Goal: Task Accomplishment & Management: Complete application form

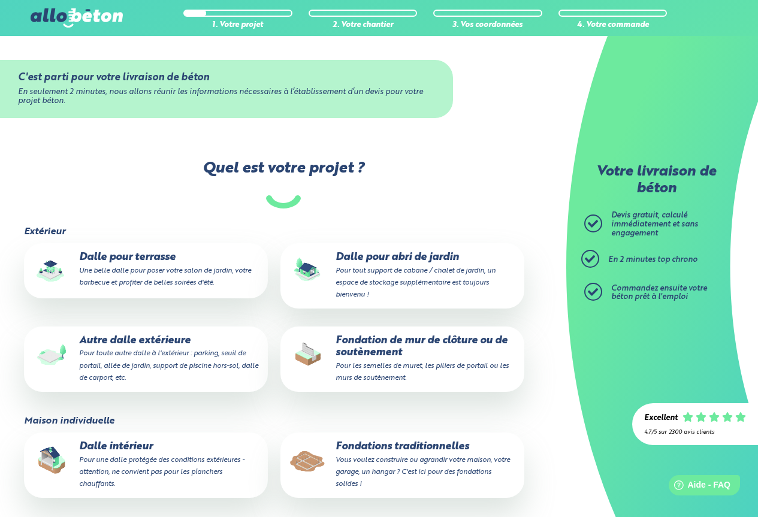
click at [143, 264] on p "Dalle pour terrasse Une belle dalle pour poser votre salon de jardin, votre bar…" at bounding box center [145, 270] width 227 height 37
click at [0, 0] on input "Dalle pour terrasse Une belle dalle pour poser votre salon de jardin, votre bar…" at bounding box center [0, 0] width 0 height 0
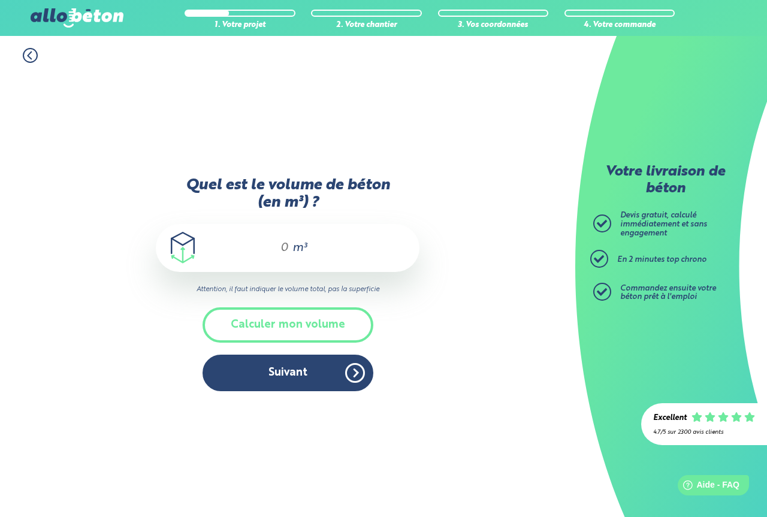
click at [287, 243] on input "Quel est le volume de béton (en m³) ?" at bounding box center [279, 248] width 20 height 14
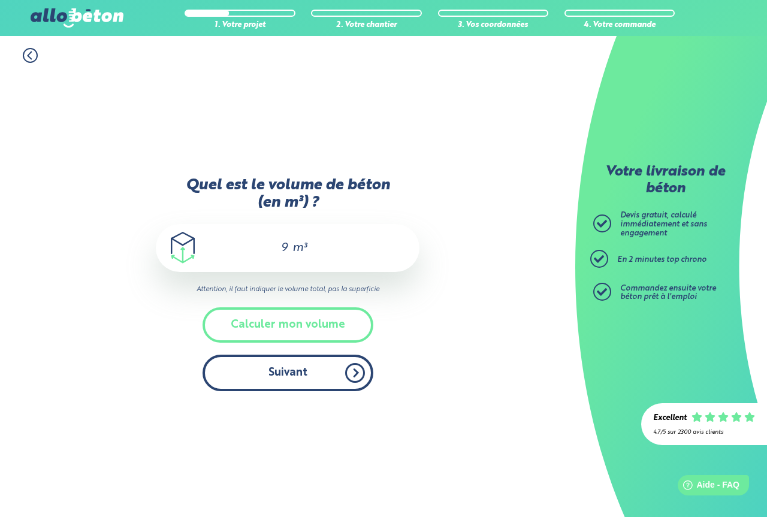
type input "9"
click at [295, 385] on button "Suivant" at bounding box center [287, 373] width 171 height 37
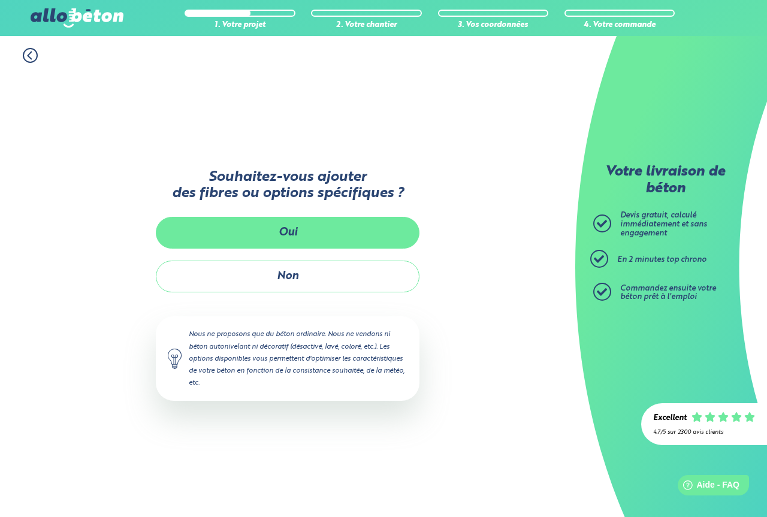
click at [316, 229] on button "Oui" at bounding box center [288, 233] width 264 height 32
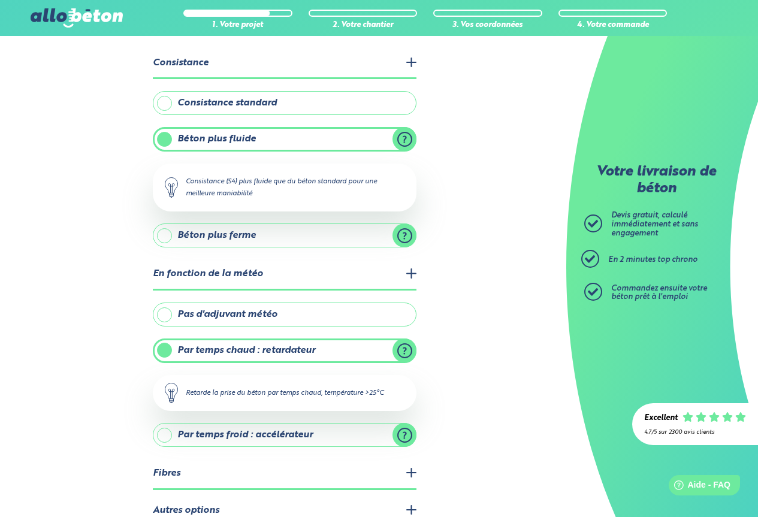
scroll to position [124, 0]
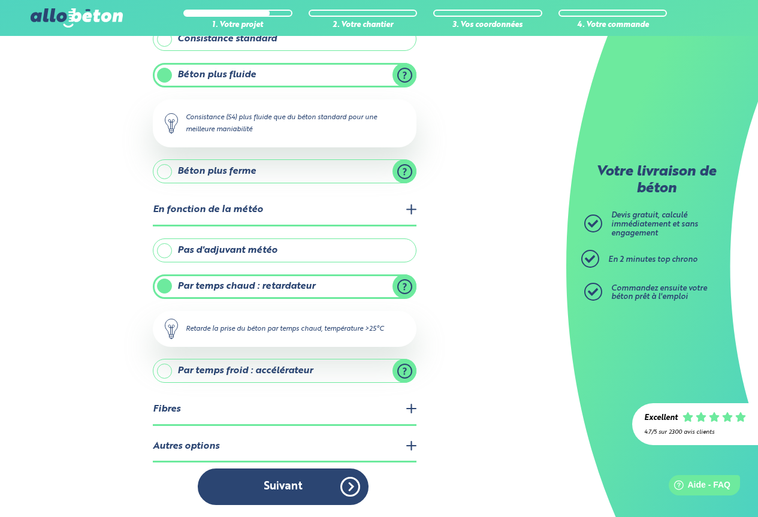
click at [409, 446] on legend "Autres options" at bounding box center [285, 447] width 264 height 31
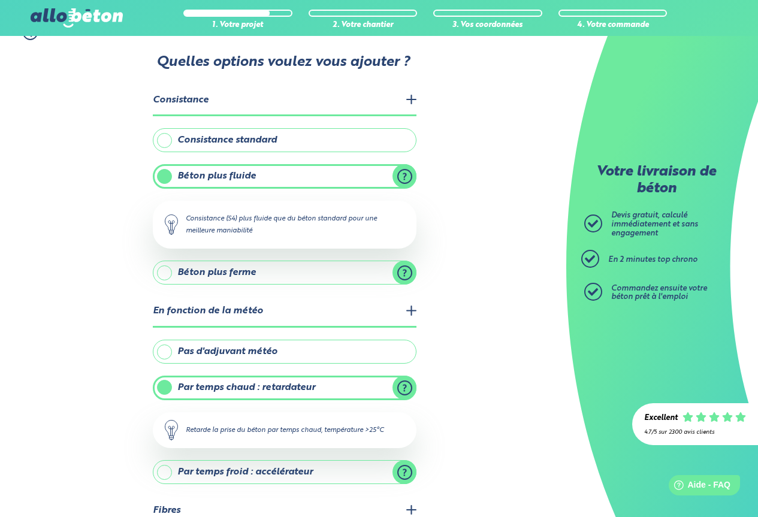
scroll to position [202, 0]
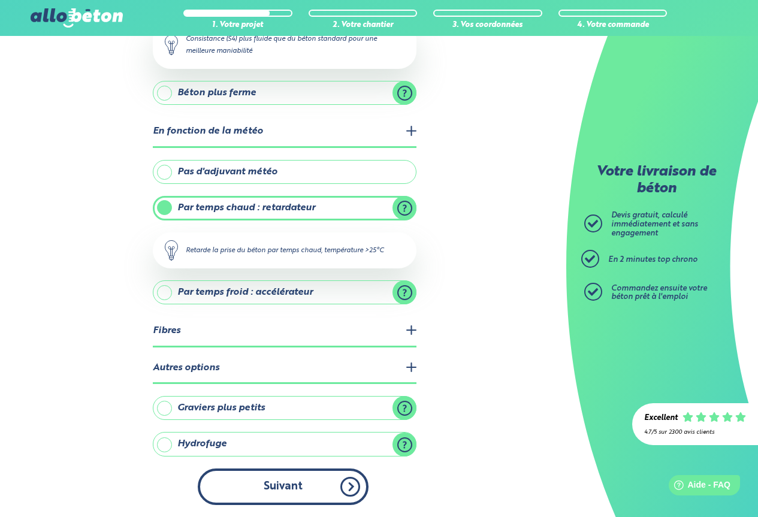
click at [306, 486] on button "Suivant" at bounding box center [283, 486] width 171 height 37
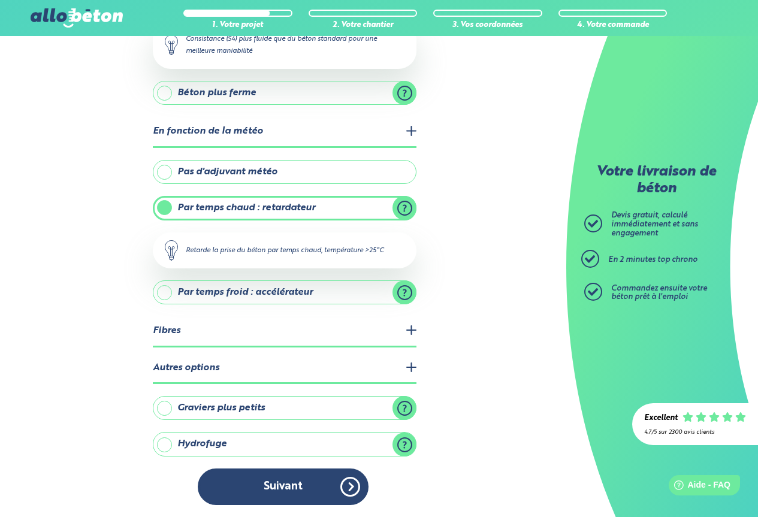
scroll to position [117, 0]
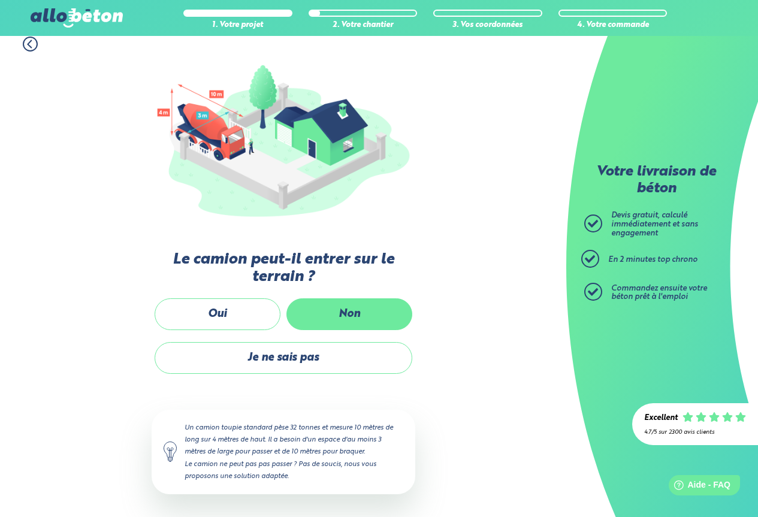
click at [364, 300] on label "Non" at bounding box center [349, 314] width 126 height 32
click at [0, 0] on input "Non" at bounding box center [0, 0] width 0 height 0
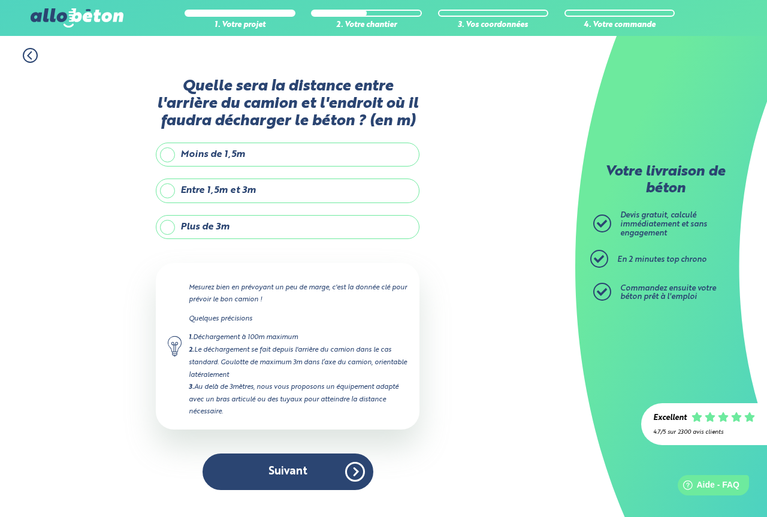
click at [178, 229] on label "Plus de 3m" at bounding box center [288, 227] width 264 height 24
click at [0, 0] on input "Plus de 3m" at bounding box center [0, 0] width 0 height 0
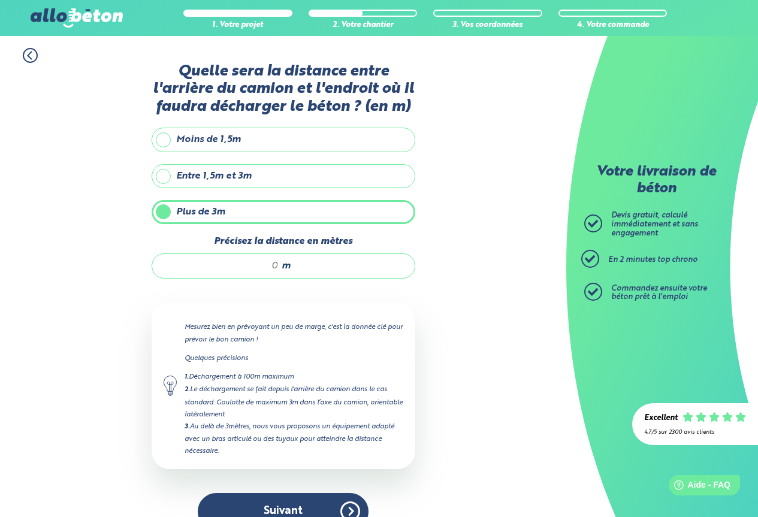
click at [276, 260] on input "Précisez la distance en mètres" at bounding box center [221, 266] width 114 height 12
type input "4"
click at [459, 340] on div "1. Votre projet 2. Votre chantier 3. Vos coordonnées 4. Votre commande Quelle s…" at bounding box center [283, 289] width 566 height 506
click at [299, 498] on button "Suivant" at bounding box center [283, 511] width 171 height 37
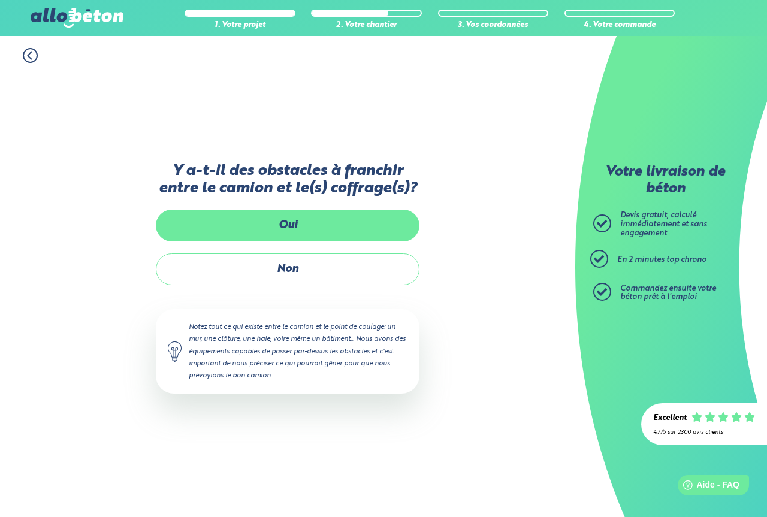
click at [319, 228] on label "Oui" at bounding box center [288, 226] width 264 height 32
click at [0, 0] on input "Oui" at bounding box center [0, 0] width 0 height 0
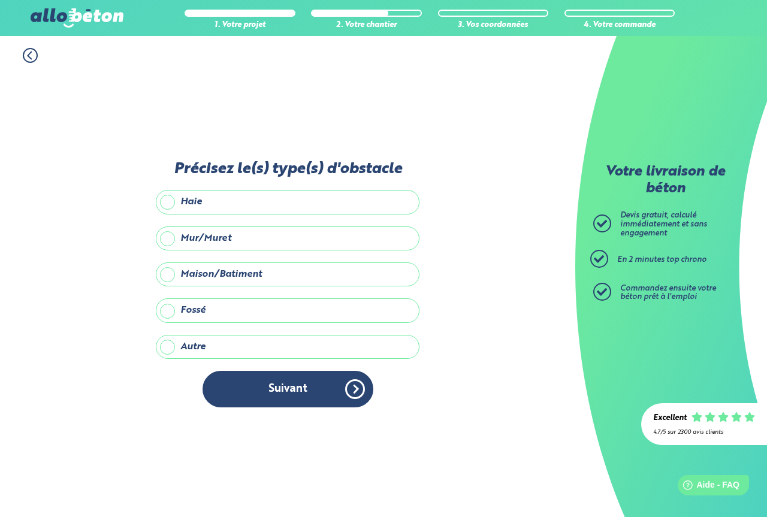
click at [322, 241] on label "Mur/Muret" at bounding box center [288, 238] width 264 height 24
click at [0, 0] on input "Mur/Muret" at bounding box center [0, 0] width 0 height 0
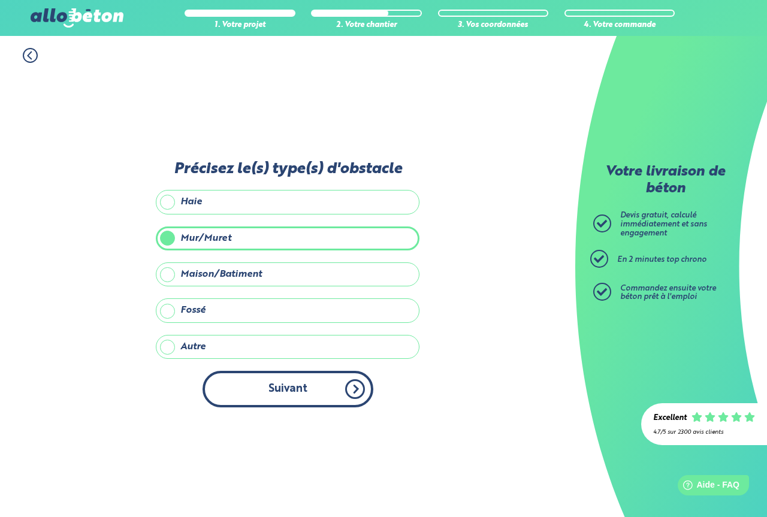
click at [332, 392] on button "Suivant" at bounding box center [287, 389] width 171 height 37
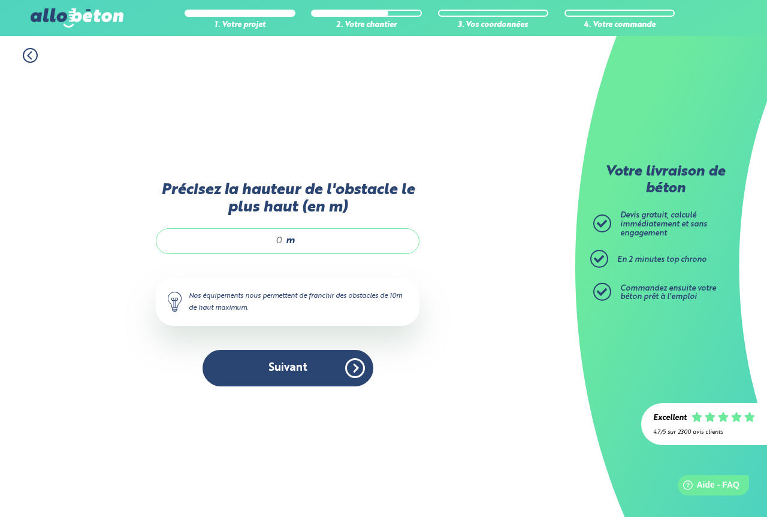
click at [285, 233] on div "m" at bounding box center [288, 240] width 264 height 25
click at [279, 243] on input "Précisez la hauteur de l'obstacle le plus haut (en m)" at bounding box center [225, 241] width 114 height 12
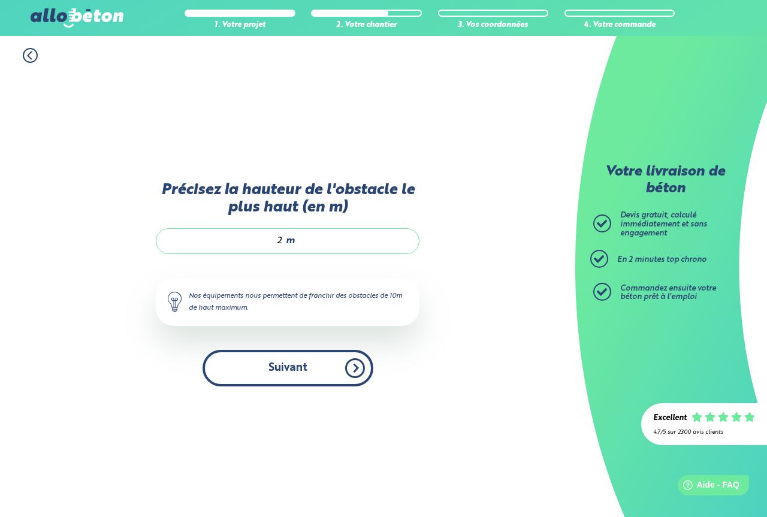
type input "2"
click at [301, 366] on button "Suivant" at bounding box center [287, 368] width 171 height 37
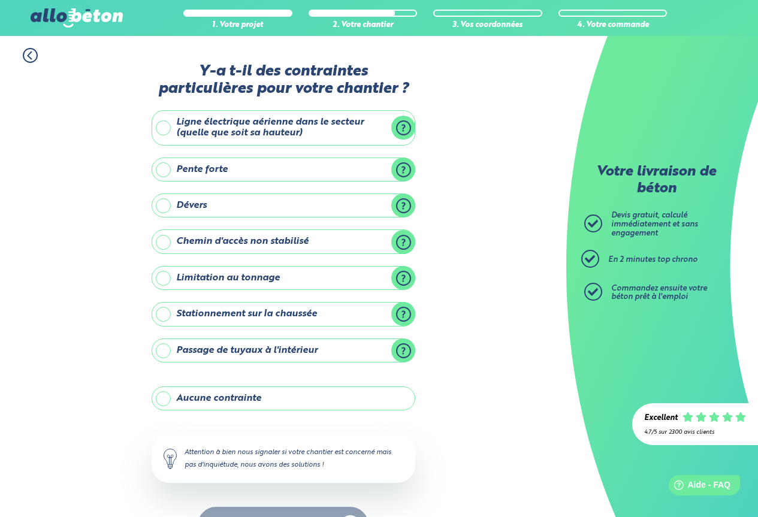
click at [230, 392] on label "Aucune contrainte" at bounding box center [284, 398] width 264 height 24
click at [0, 0] on input "Aucune contrainte" at bounding box center [0, 0] width 0 height 0
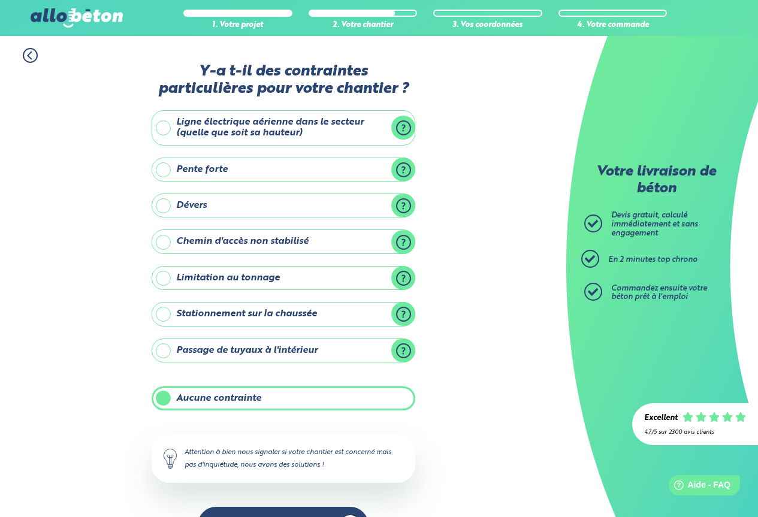
scroll to position [38, 0]
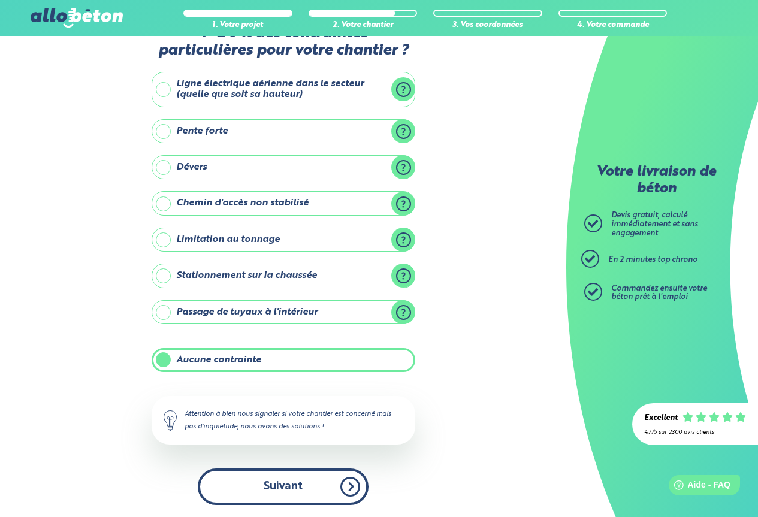
click at [285, 483] on button "Suivant" at bounding box center [283, 486] width 171 height 37
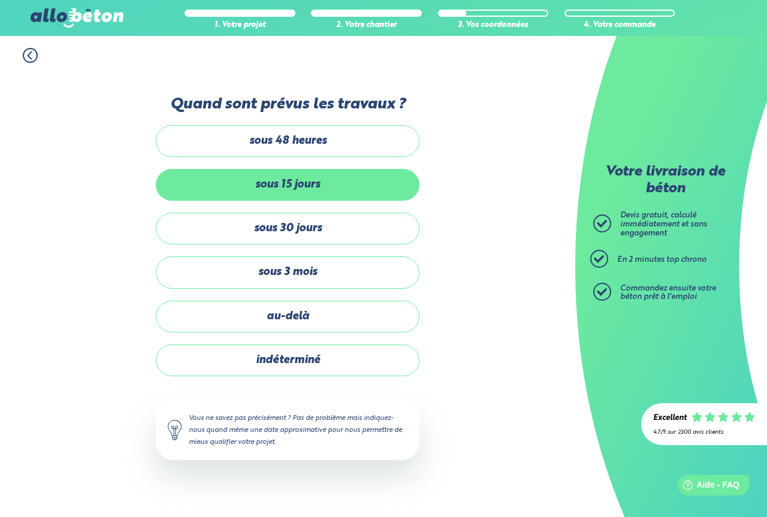
click at [288, 180] on label "sous 15 jours" at bounding box center [288, 185] width 264 height 32
click at [0, 0] on input "sous 15 jours" at bounding box center [0, 0] width 0 height 0
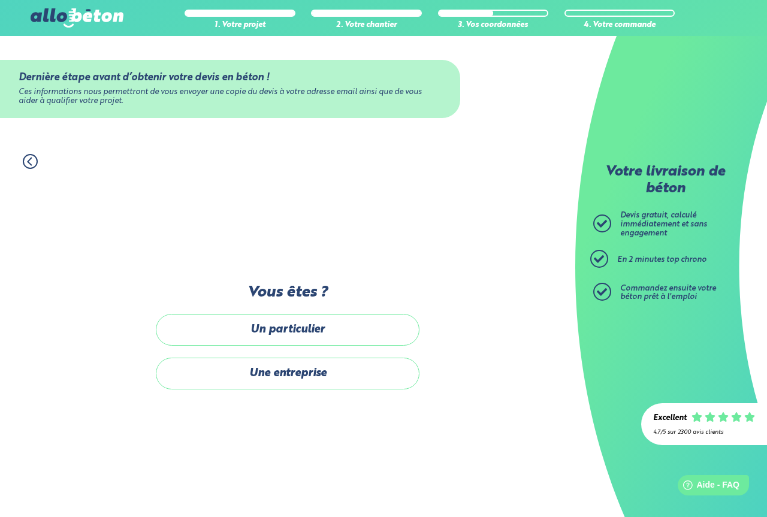
click at [31, 162] on icon at bounding box center [30, 161] width 15 height 15
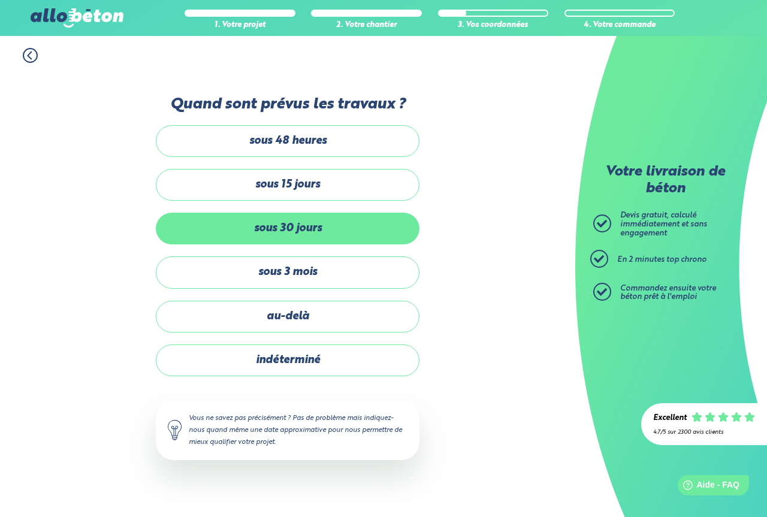
click at [277, 226] on label "sous 30 jours" at bounding box center [288, 229] width 264 height 32
click at [0, 0] on input "sous 30 jours" at bounding box center [0, 0] width 0 height 0
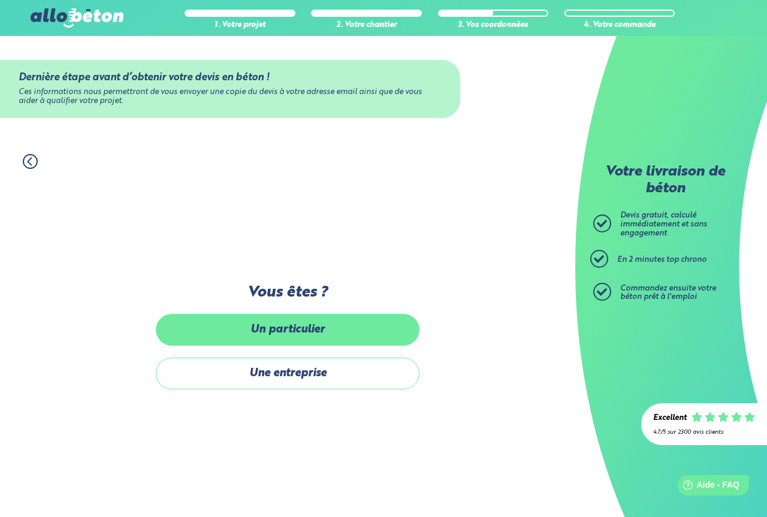
click at [303, 331] on label "Un particulier" at bounding box center [288, 330] width 264 height 32
click at [0, 0] on input "Un particulier" at bounding box center [0, 0] width 0 height 0
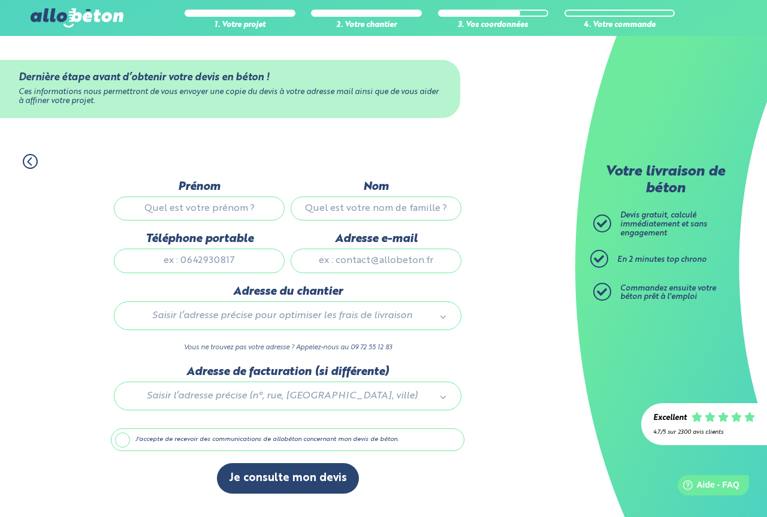
click at [216, 214] on input "Prénom" at bounding box center [199, 208] width 171 height 24
click at [313, 208] on input "Nom" at bounding box center [376, 208] width 171 height 24
type input "Hosni"
click at [219, 208] on input "Prénom" at bounding box center [199, 208] width 171 height 24
type input "M'HAMED"
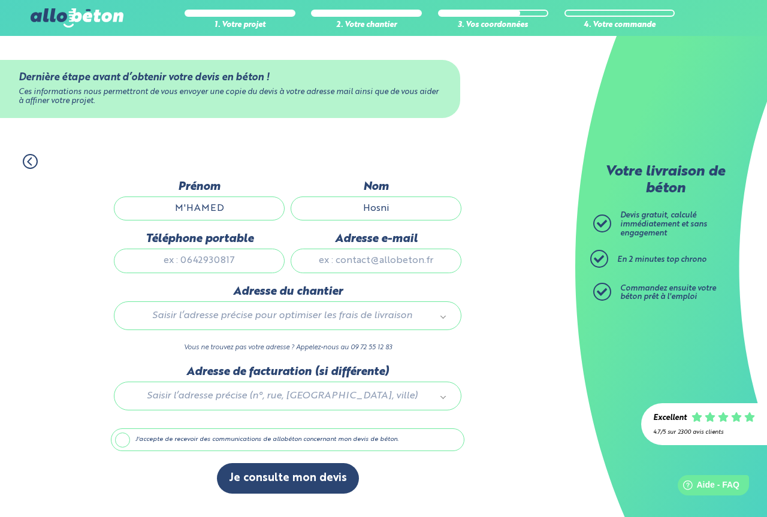
click at [237, 262] on input "Téléphone portable" at bounding box center [199, 261] width 171 height 24
type input "0642458607"
click at [373, 265] on input "Adresse e-mail" at bounding box center [376, 261] width 171 height 24
type input "H"
type input "[EMAIL_ADDRESS][DOMAIN_NAME]"
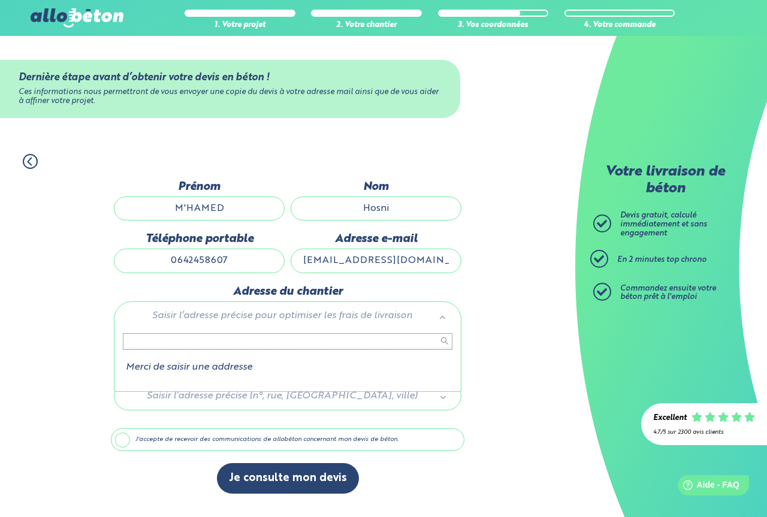
click at [318, 337] on input "text" at bounding box center [287, 341] width 329 height 17
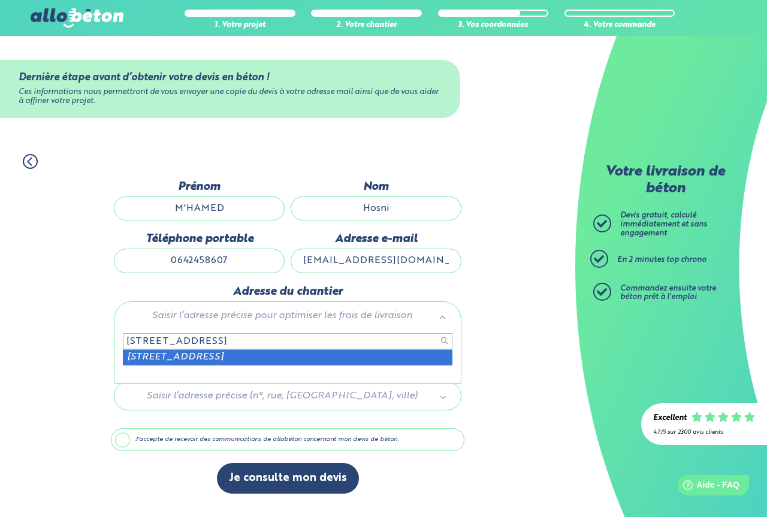
type input "[STREET_ADDRESS]"
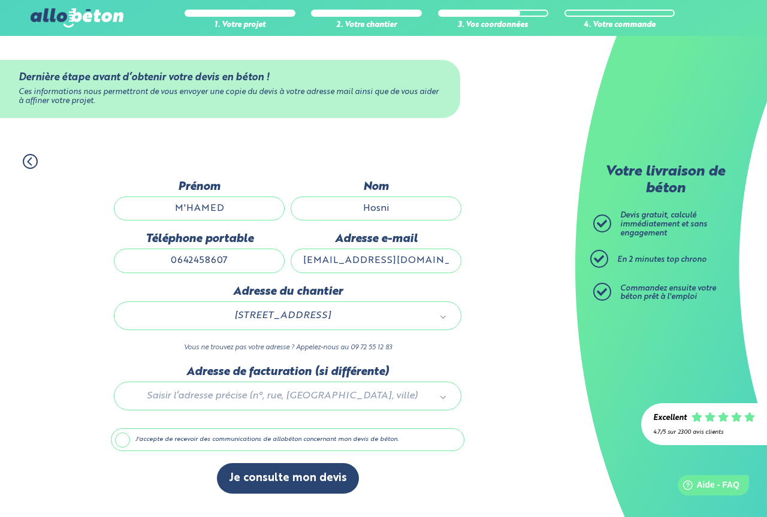
click at [122, 441] on label "J'accepte de recevoir des communications de allobéton concernant mon devis de b…" at bounding box center [287, 439] width 353 height 23
click at [0, 0] on input "J'accepte de recevoir des communications de allobéton concernant mon devis de b…" at bounding box center [0, 0] width 0 height 0
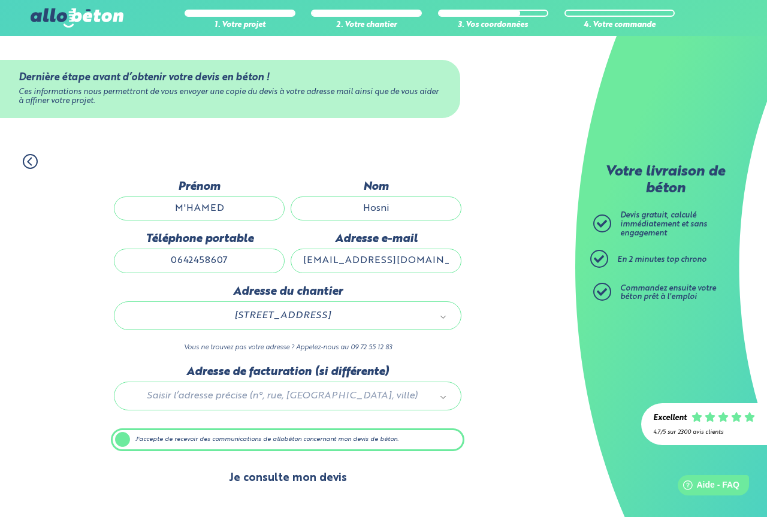
click at [276, 481] on button "Je consulte mon devis" at bounding box center [288, 478] width 142 height 31
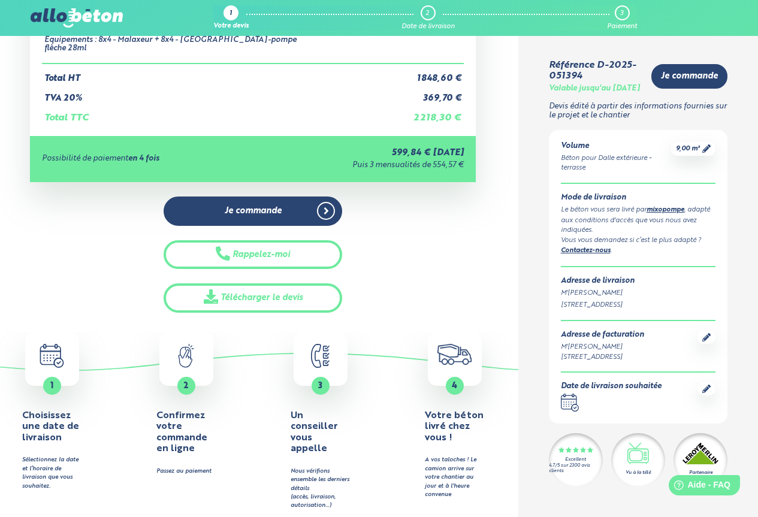
scroll to position [120, 0]
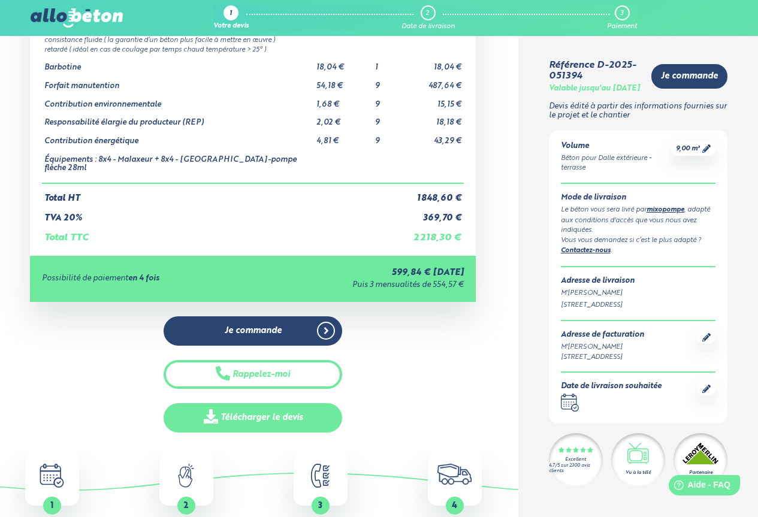
click at [255, 403] on link "Télécharger le devis" at bounding box center [253, 417] width 178 height 29
